Goal: Task Accomplishment & Management: Complete application form

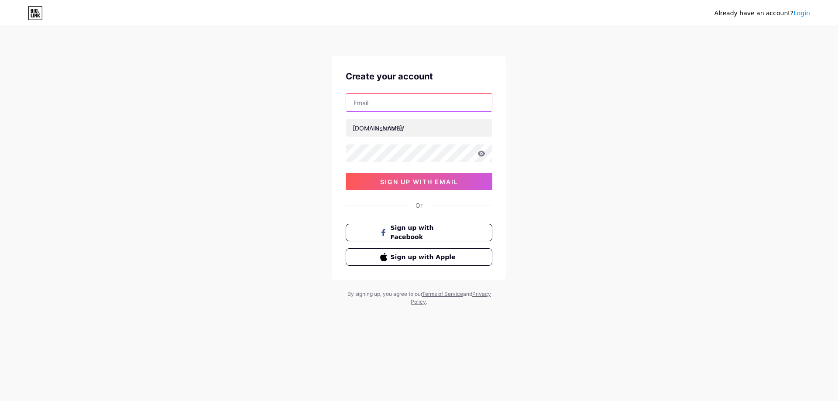
click at [417, 106] on input "text" at bounding box center [419, 102] width 146 height 17
type input "[EMAIL_ADDRESS][DOMAIN_NAME]"
click at [400, 127] on input "text" at bounding box center [419, 127] width 146 height 17
type input "yuanpu"
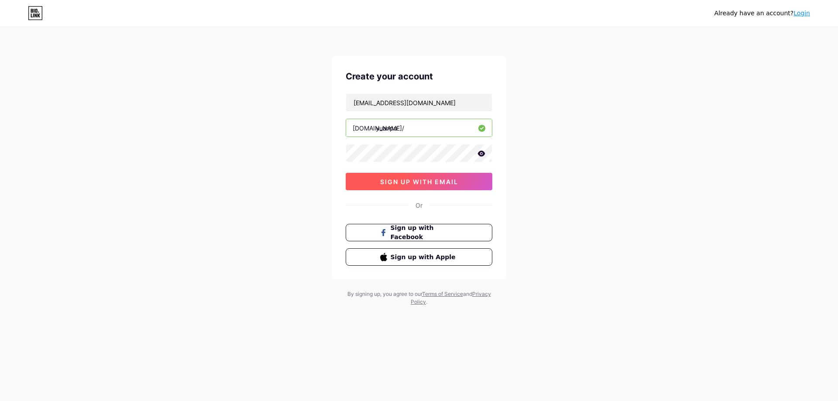
click at [359, 178] on button "sign up with email" at bounding box center [418, 181] width 147 height 17
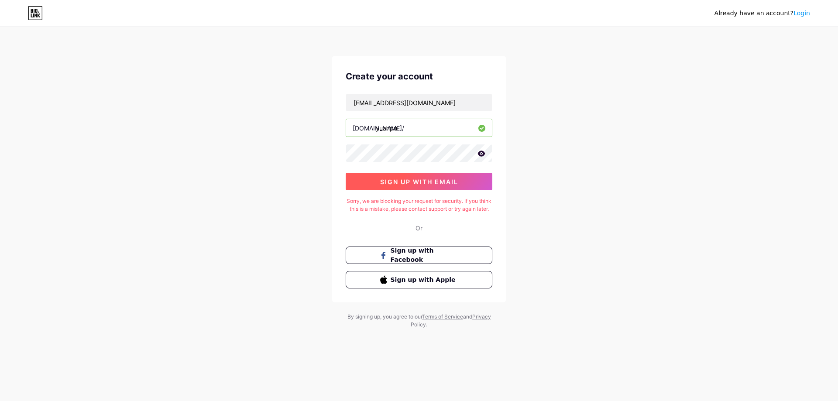
click at [378, 178] on button "sign up with email" at bounding box center [418, 181] width 147 height 17
